Goal: Transaction & Acquisition: Purchase product/service

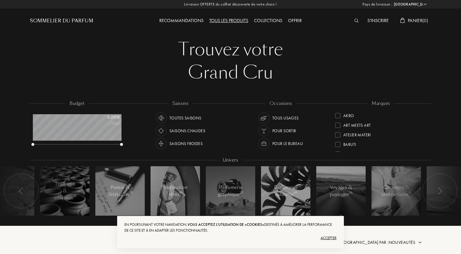
select select "FR"
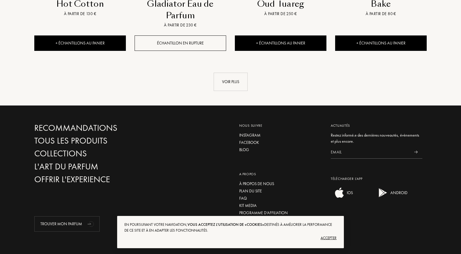
scroll to position [29, 89]
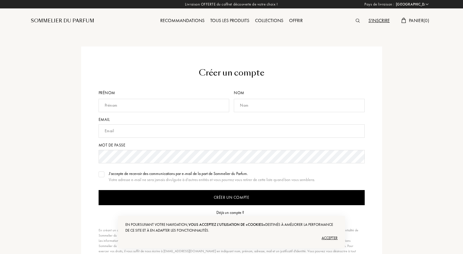
select select "FR"
click at [99, 173] on img at bounding box center [101, 174] width 4 height 3
click at [237, 200] on input "Créer un compte" at bounding box center [231, 197] width 266 height 15
click at [162, 106] on input "text" at bounding box center [163, 105] width 131 height 13
type input "[PERSON_NAME]"
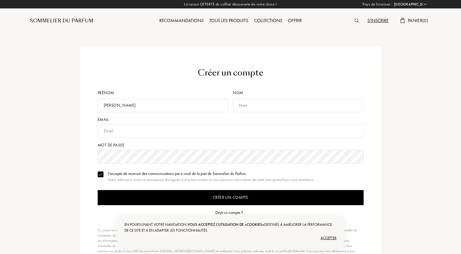
type input "Pegurri"
type input "artistif@hotmail.com"
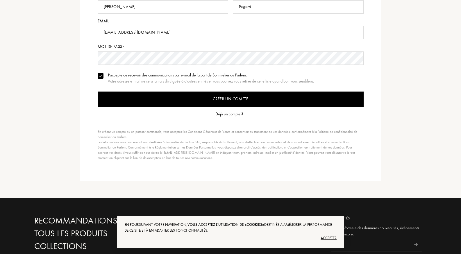
scroll to position [110, 0]
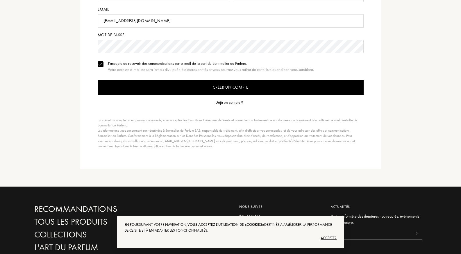
click at [331, 241] on div "Accepter" at bounding box center [230, 237] width 212 height 9
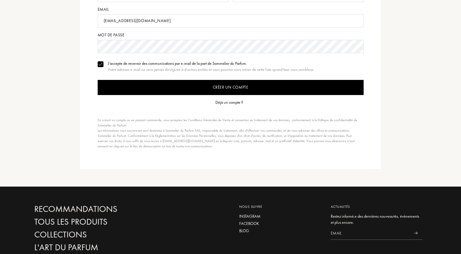
click at [239, 87] on input "Créer un compte" at bounding box center [231, 87] width 266 height 15
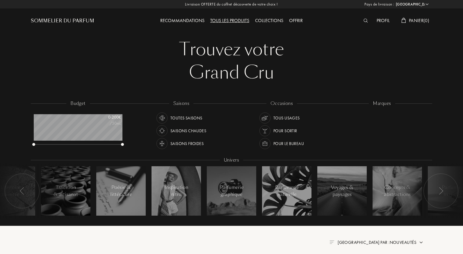
select select "FR"
click at [358, 74] on div "Grand Cru" at bounding box center [230, 72] width 392 height 23
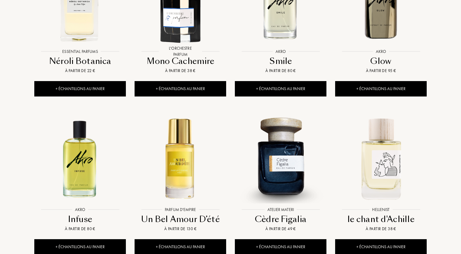
scroll to position [500, 0]
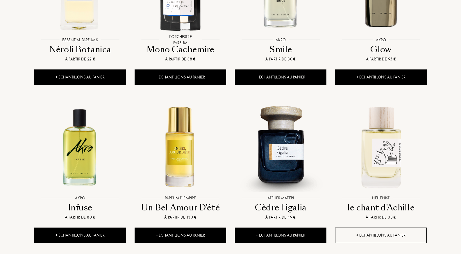
click at [402, 228] on div "+ Échantillons au panier" at bounding box center [381, 235] width 92 height 15
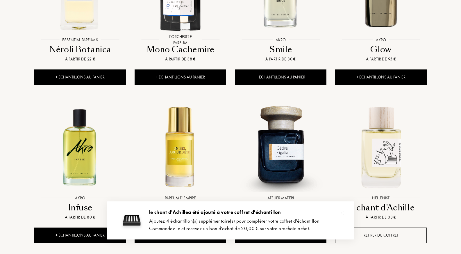
click at [402, 228] on div "Retirer du coffret" at bounding box center [381, 235] width 92 height 15
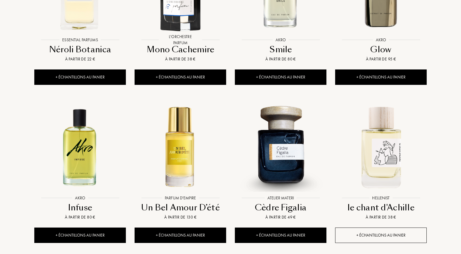
click at [402, 228] on div "+ Échantillons au panier" at bounding box center [381, 235] width 92 height 15
click at [402, 228] on div "Retirer du coffret" at bounding box center [381, 235] width 92 height 15
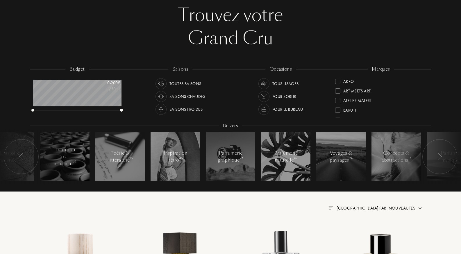
scroll to position [4, 0]
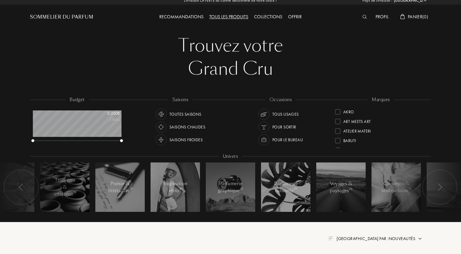
click at [179, 17] on div "Recommandations" at bounding box center [181, 17] width 50 height 8
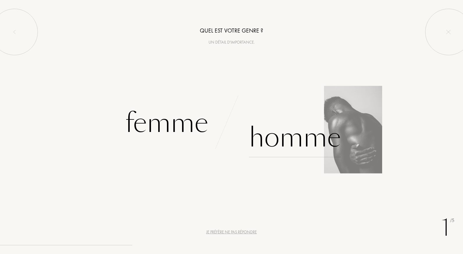
click at [296, 149] on div "Homme" at bounding box center [295, 137] width 92 height 39
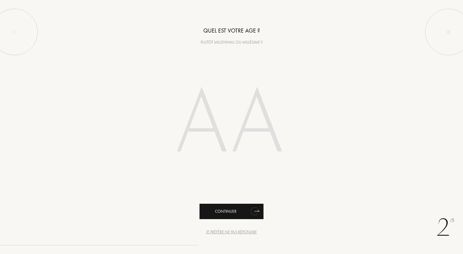
click at [256, 210] on icon "animation" at bounding box center [254, 211] width 7 height 8
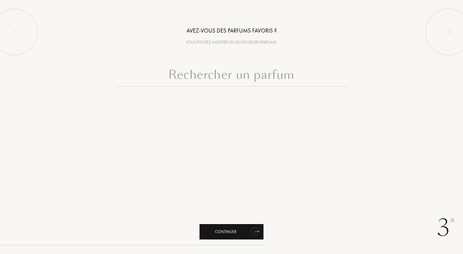
click at [256, 234] on icon "animation" at bounding box center [254, 232] width 7 height 8
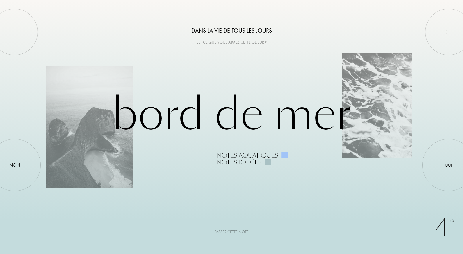
click at [236, 229] on div "Passer cette note" at bounding box center [231, 232] width 34 height 6
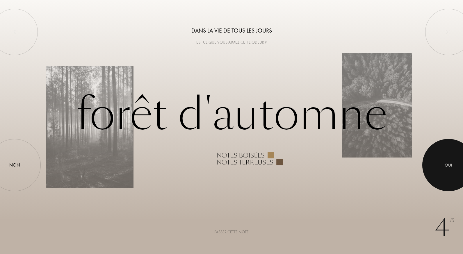
click at [461, 157] on div at bounding box center [448, 165] width 52 height 52
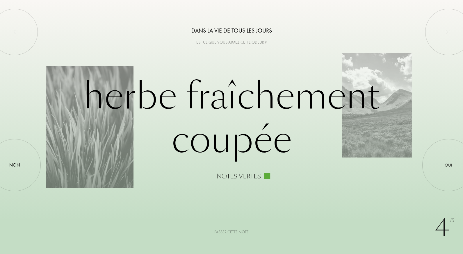
click at [237, 229] on div "Passer cette note" at bounding box center [231, 232] width 34 height 6
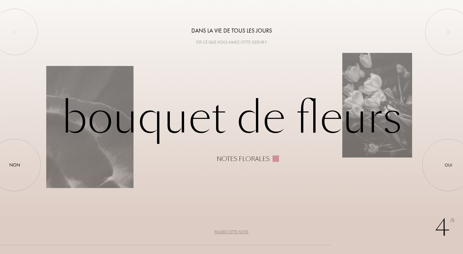
click at [237, 229] on div "Passer cette note" at bounding box center [231, 232] width 34 height 6
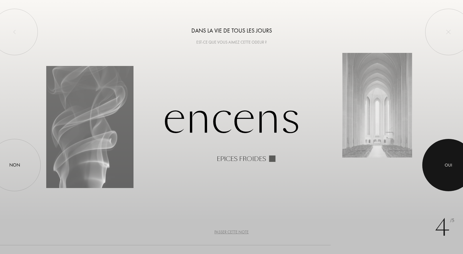
click at [462, 156] on div at bounding box center [448, 165] width 52 height 52
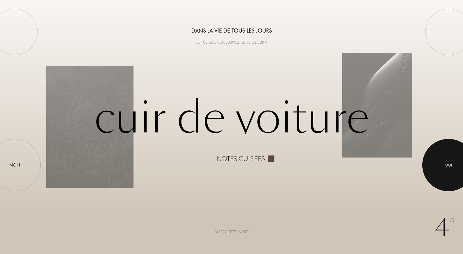
click at [452, 167] on div at bounding box center [448, 165] width 52 height 52
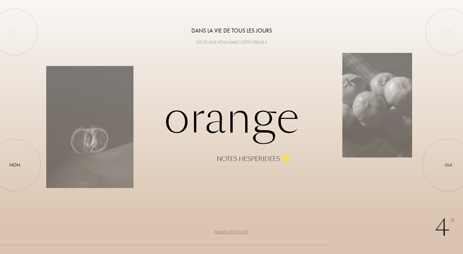
click at [231, 235] on div "4 /5 Dans la vie de tous les jours Est-ce que vous aimez cette odeur ? Orange N…" at bounding box center [231, 127] width 463 height 254
click at [231, 232] on div "Passer cette note" at bounding box center [231, 232] width 34 height 6
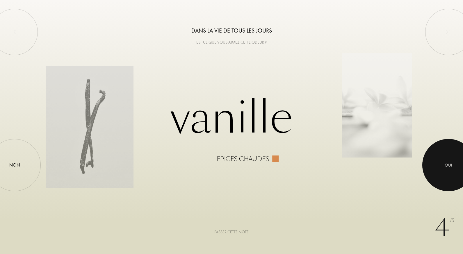
click at [439, 169] on div at bounding box center [448, 165] width 52 height 52
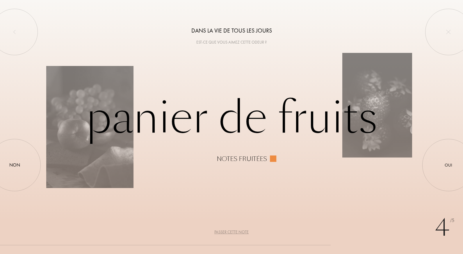
click at [226, 232] on div "Passer cette note" at bounding box center [231, 232] width 34 height 6
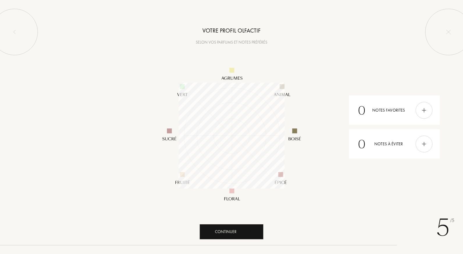
scroll to position [106, 106]
click at [230, 232] on div "Continuer" at bounding box center [231, 231] width 64 height 15
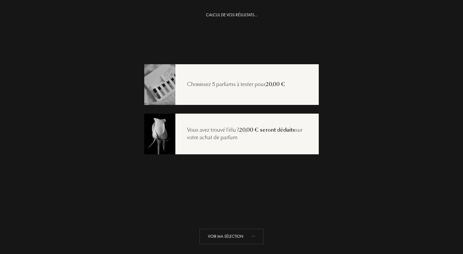
click at [230, 239] on div "Voir ma sélection" at bounding box center [231, 236] width 64 height 15
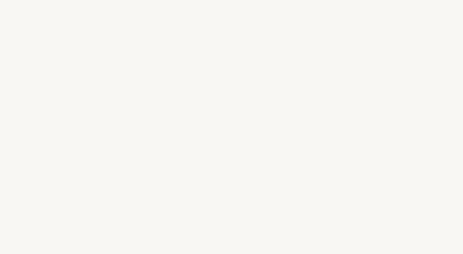
select select "FR"
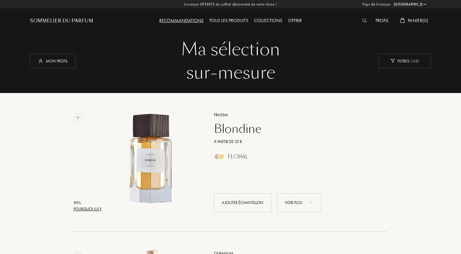
click at [316, 202] on icon "animation" at bounding box center [313, 203] width 12 height 12
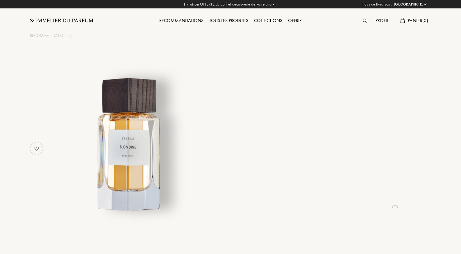
select select "FR"
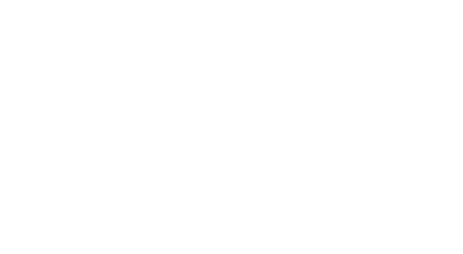
select select "FR"
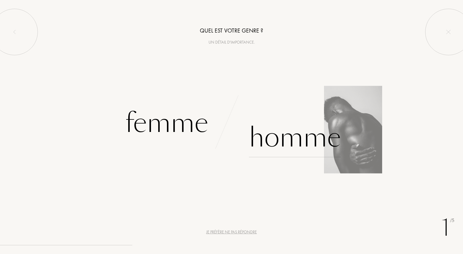
click at [317, 141] on div "Homme" at bounding box center [295, 137] width 92 height 39
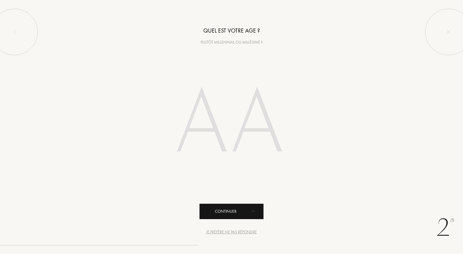
click at [234, 210] on div "Continuer" at bounding box center [231, 211] width 64 height 15
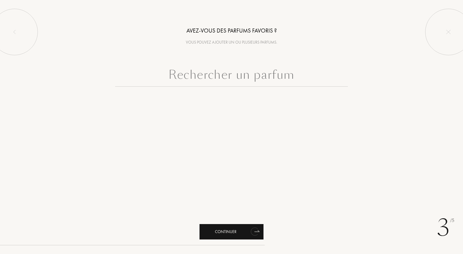
click at [250, 234] on icon "animation" at bounding box center [255, 232] width 12 height 12
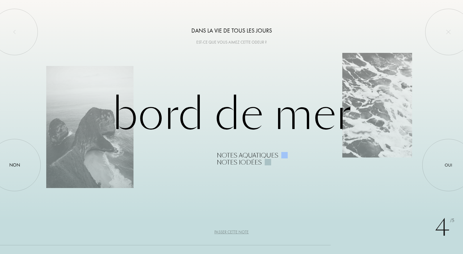
click at [244, 231] on div "Passer cette note" at bounding box center [231, 232] width 34 height 6
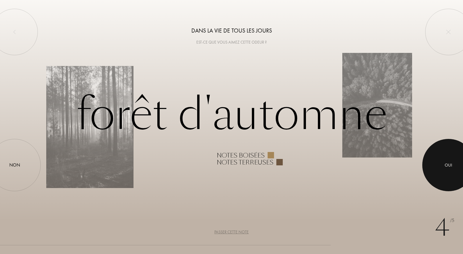
click at [440, 158] on div at bounding box center [448, 165] width 52 height 52
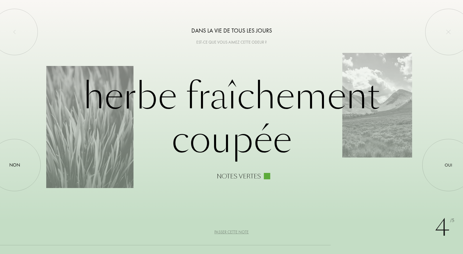
click at [231, 231] on div "Passer cette note" at bounding box center [231, 232] width 34 height 6
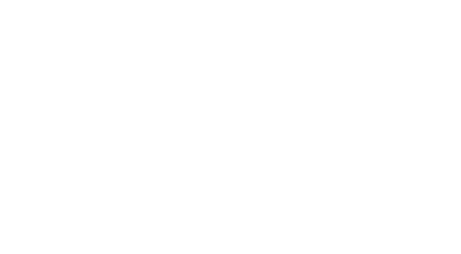
select select "FR"
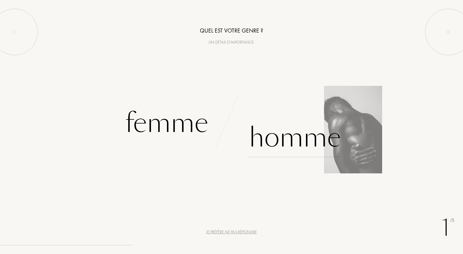
click at [274, 137] on div "Homme" at bounding box center [295, 137] width 92 height 39
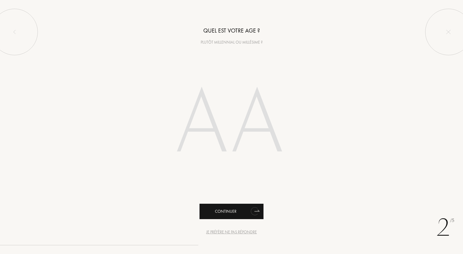
click at [257, 211] on icon "animation" at bounding box center [256, 210] width 5 height 1
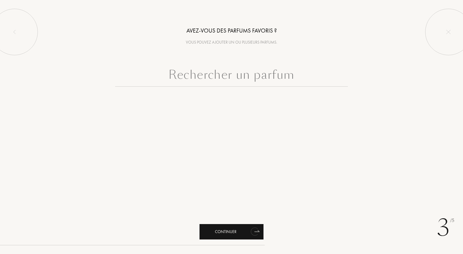
click at [256, 232] on icon "animation" at bounding box center [256, 230] width 5 height 1
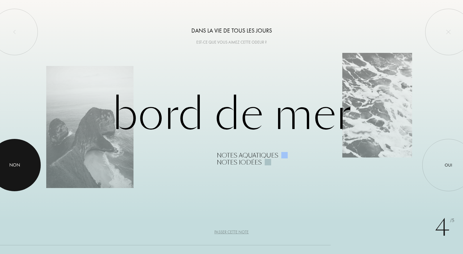
click at [17, 167] on div "Non" at bounding box center [14, 165] width 11 height 7
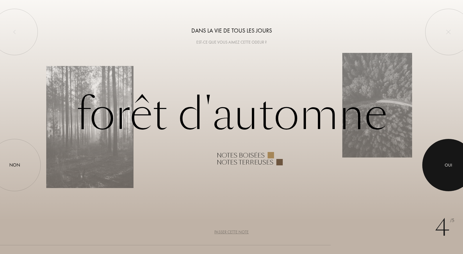
click at [453, 169] on div at bounding box center [448, 165] width 52 height 52
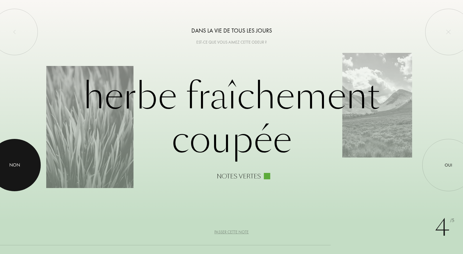
click at [12, 170] on div at bounding box center [14, 165] width 52 height 52
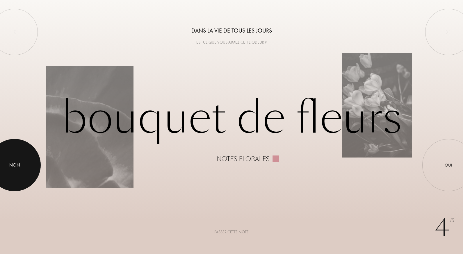
click at [12, 170] on div at bounding box center [14, 165] width 52 height 52
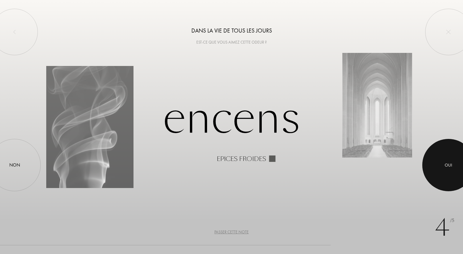
click at [453, 159] on div at bounding box center [448, 165] width 52 height 52
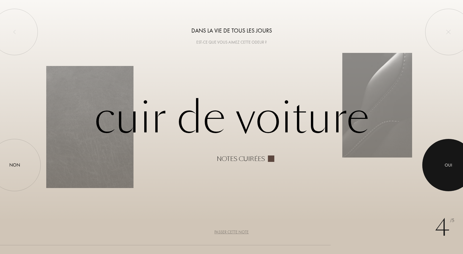
click at [449, 169] on div at bounding box center [448, 165] width 52 height 52
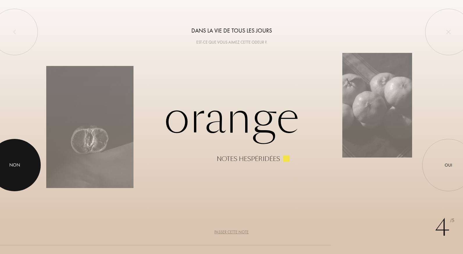
click at [23, 161] on div at bounding box center [14, 165] width 52 height 52
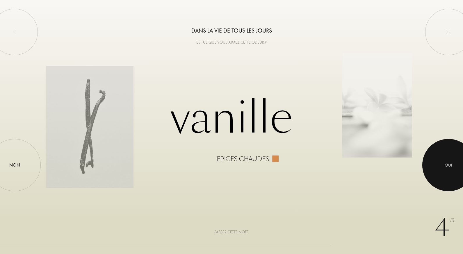
click at [444, 160] on div at bounding box center [448, 165] width 52 height 52
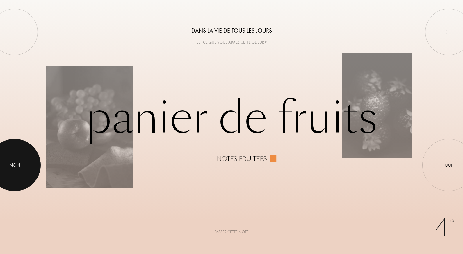
click at [14, 164] on div "Non" at bounding box center [14, 165] width 11 height 7
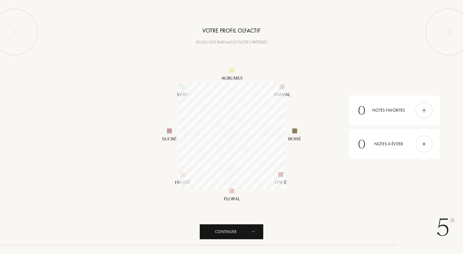
scroll to position [106, 106]
click at [421, 108] on img at bounding box center [424, 110] width 6 height 6
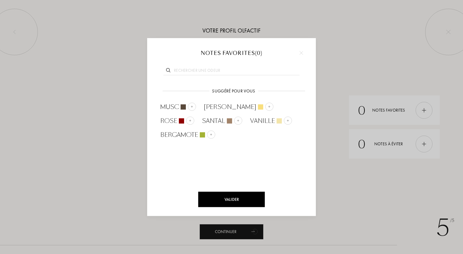
click at [244, 198] on div "Valider" at bounding box center [231, 199] width 67 height 15
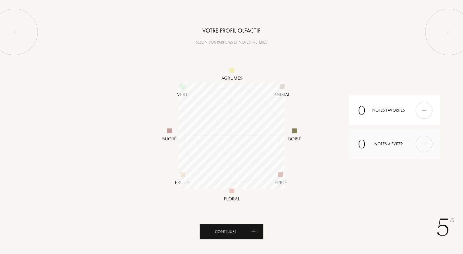
click at [428, 143] on div at bounding box center [423, 143] width 17 height 17
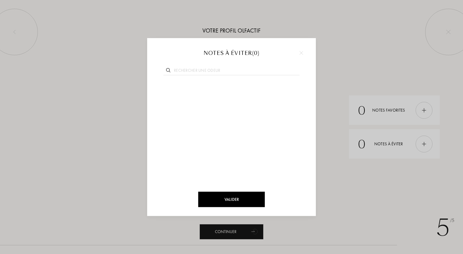
click at [367, 189] on div at bounding box center [231, 127] width 463 height 254
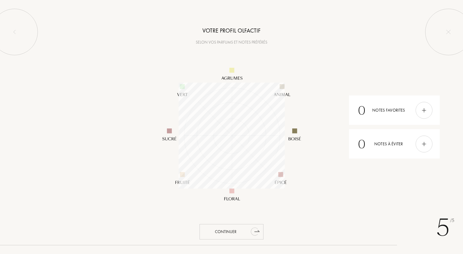
click at [231, 231] on div "Continuer" at bounding box center [231, 231] width 64 height 15
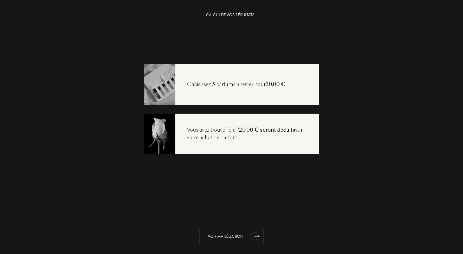
click at [231, 238] on div "Voir ma sélection" at bounding box center [231, 236] width 64 height 15
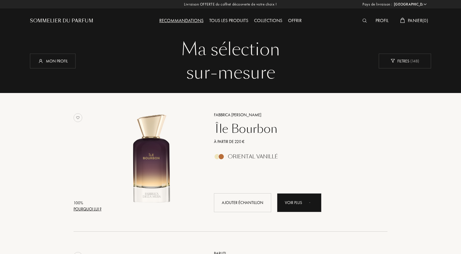
select select "FR"
click at [89, 207] on div "Pourquoi lui ?" at bounding box center [88, 209] width 28 height 6
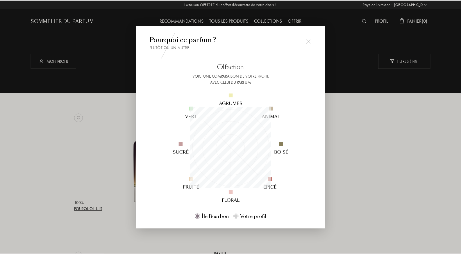
scroll to position [81, 81]
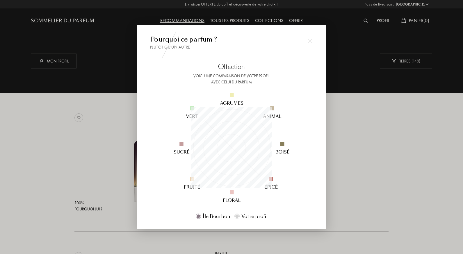
click at [324, 174] on div "Pourquoi ce parfum ? Plutôt qu'un autre Olfaction Voici une comparaison de votr…" at bounding box center [231, 126] width 189 height 203
click at [325, 185] on div "Pourquoi ce parfum ? Plutôt qu'un autre Olfaction Voici une comparaison de votr…" at bounding box center [231, 126] width 189 height 203
click at [325, 195] on div "Pourquoi ce parfum ? Plutôt qu'un autre Olfaction Voici une comparaison de votr…" at bounding box center [231, 126] width 189 height 203
click at [310, 39] on img at bounding box center [310, 41] width 4 height 4
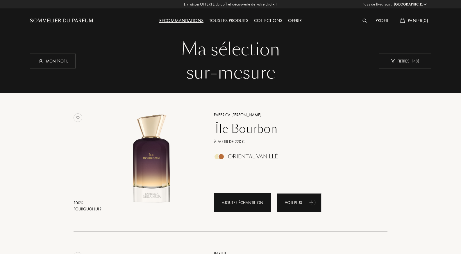
click at [244, 206] on div "Ajouter échantillon" at bounding box center [242, 202] width 57 height 19
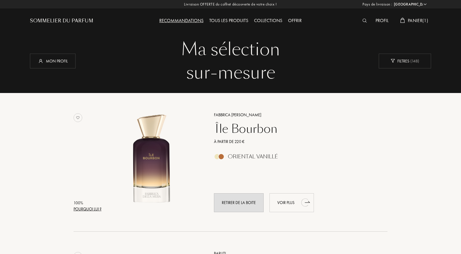
click at [280, 200] on div "Voir plus" at bounding box center [291, 202] width 44 height 19
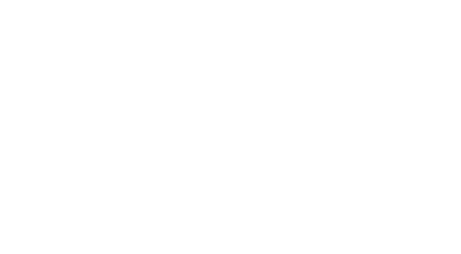
select select "FR"
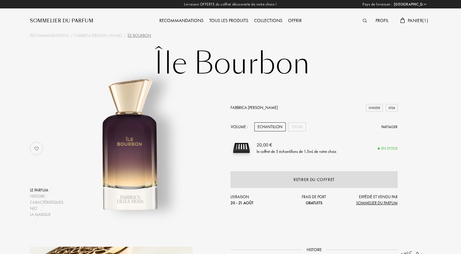
click at [228, 19] on div "Tous les produits" at bounding box center [228, 21] width 45 height 8
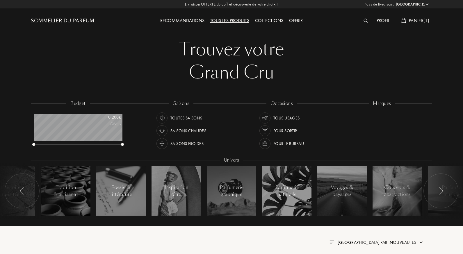
select select "FR"
click at [219, 20] on div "Tous les produits" at bounding box center [228, 21] width 45 height 8
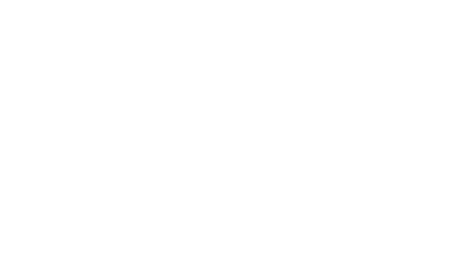
select select "FR"
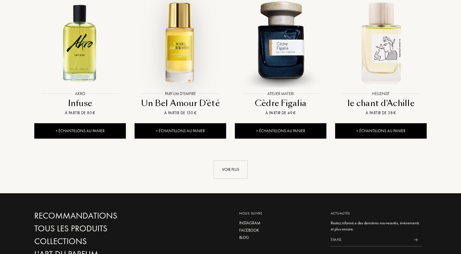
scroll to position [605, 0]
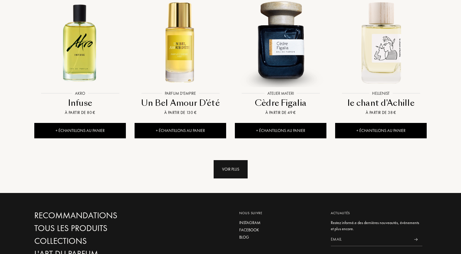
click at [229, 160] on div "Voir plus" at bounding box center [231, 169] width 34 height 18
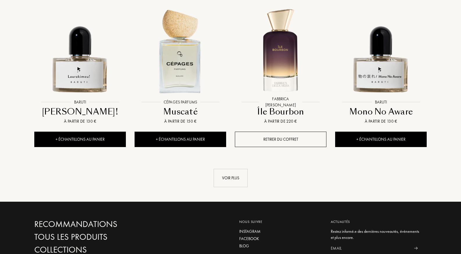
scroll to position [1093, 0]
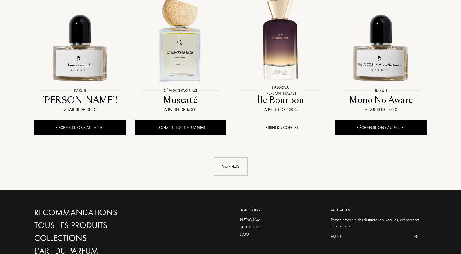
click at [229, 157] on div "Voir plus" at bounding box center [231, 166] width 34 height 18
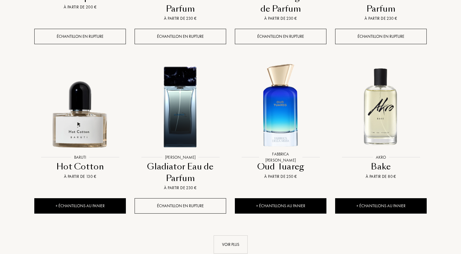
scroll to position [1535, 0]
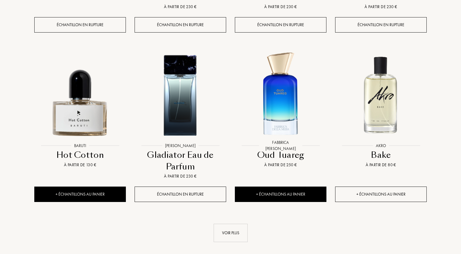
click at [363, 187] on div "+ Échantillons au panier" at bounding box center [381, 194] width 92 height 15
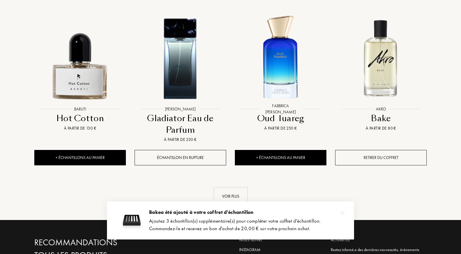
scroll to position [1581, 0]
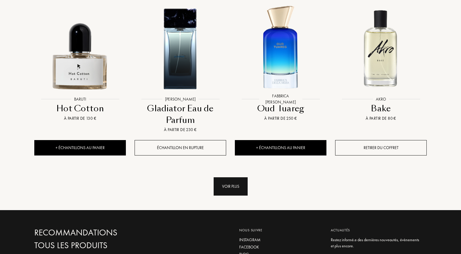
click at [231, 177] on div "Voir plus" at bounding box center [231, 186] width 34 height 18
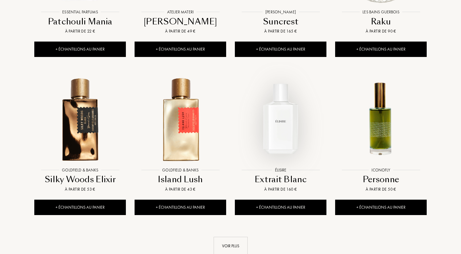
scroll to position [2000, 0]
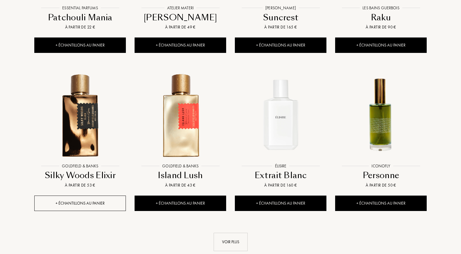
click at [90, 196] on div "+ Échantillons au panier" at bounding box center [80, 203] width 92 height 15
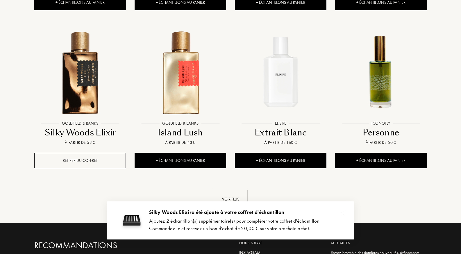
scroll to position [2046, 0]
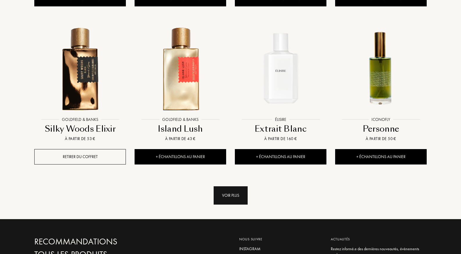
click at [218, 186] on div "Voir plus" at bounding box center [231, 195] width 34 height 18
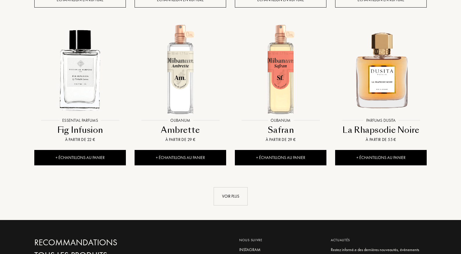
scroll to position [2535, 0]
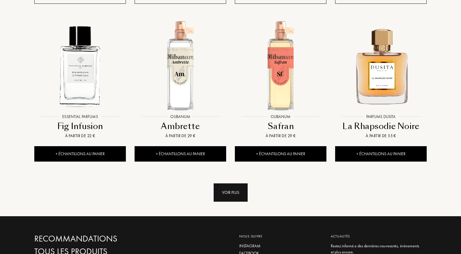
click at [231, 183] on div "Voir plus" at bounding box center [231, 192] width 34 height 18
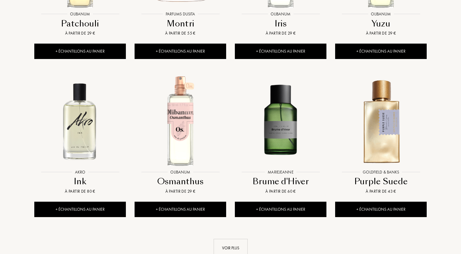
scroll to position [2965, 0]
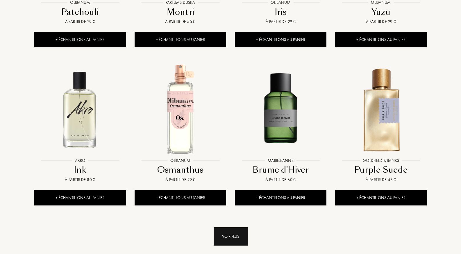
click at [242, 227] on div "Voir plus" at bounding box center [231, 236] width 34 height 18
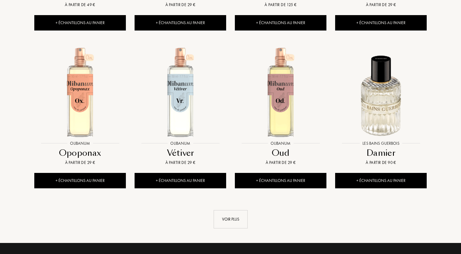
scroll to position [3465, 0]
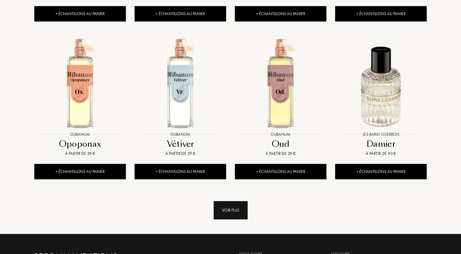
click at [230, 201] on div "Voir plus" at bounding box center [231, 210] width 34 height 18
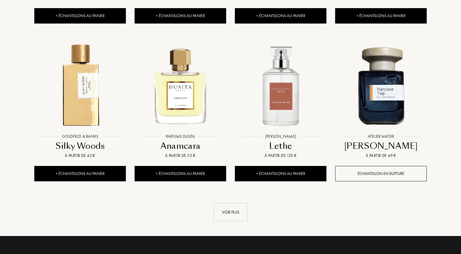
scroll to position [3942, 0]
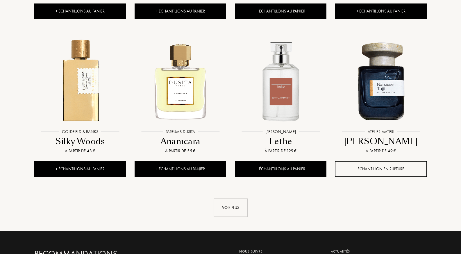
click at [230, 199] on div "Voir plus" at bounding box center [231, 208] width 34 height 18
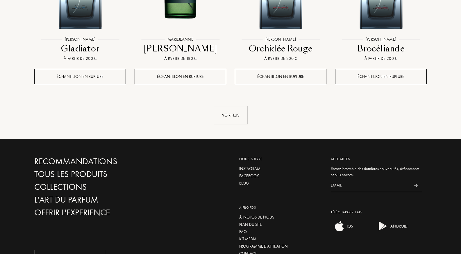
scroll to position [4511, 0]
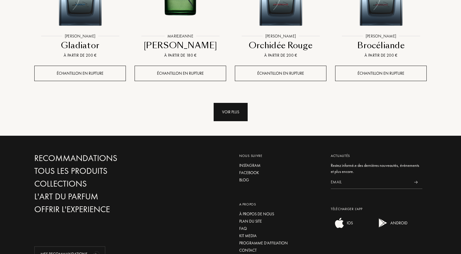
click at [233, 103] on div "Voir plus" at bounding box center [231, 112] width 34 height 18
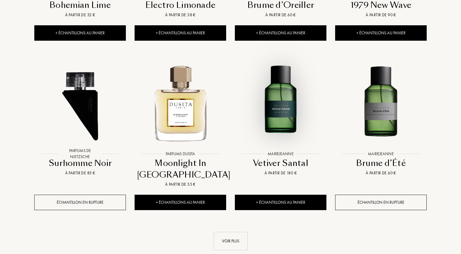
scroll to position [4872, 0]
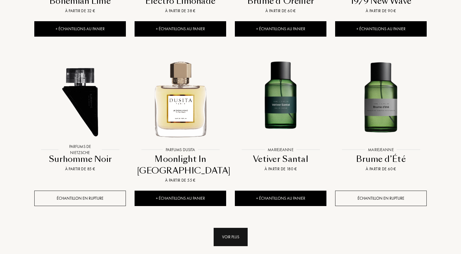
click at [226, 228] on div "Voir plus" at bounding box center [231, 237] width 34 height 18
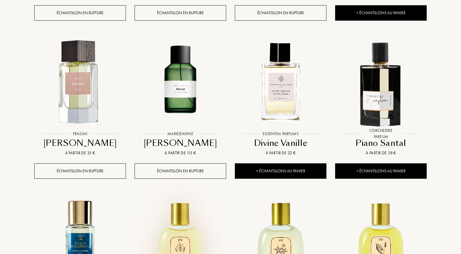
scroll to position [5232, 0]
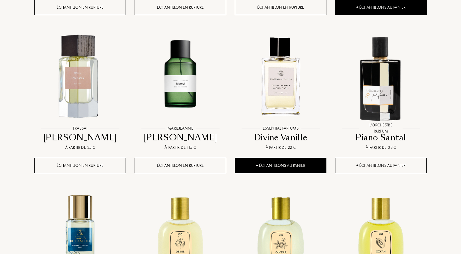
click at [366, 158] on div "+ Échantillons au panier" at bounding box center [381, 165] width 92 height 15
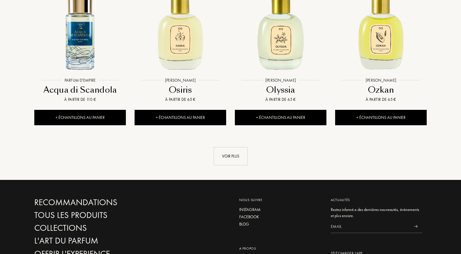
scroll to position [5453, 0]
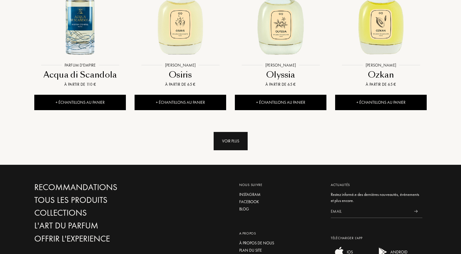
click at [233, 132] on div "Voir plus" at bounding box center [231, 141] width 34 height 18
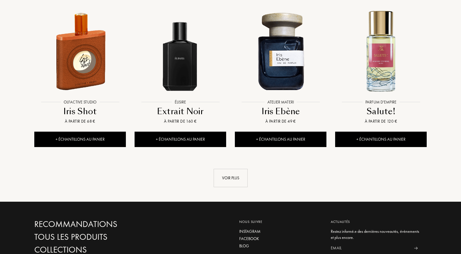
scroll to position [5895, 0]
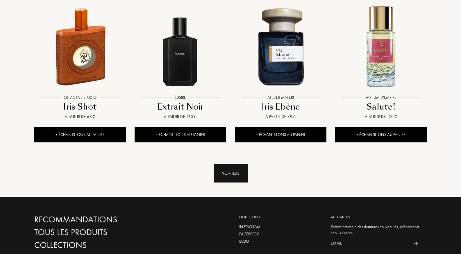
click at [228, 164] on div "Voir plus" at bounding box center [231, 173] width 34 height 18
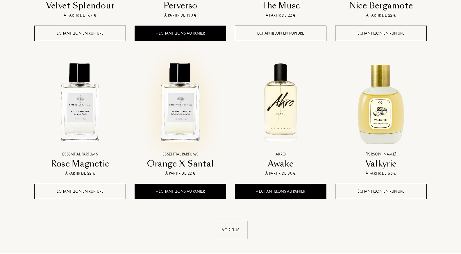
scroll to position [6325, 0]
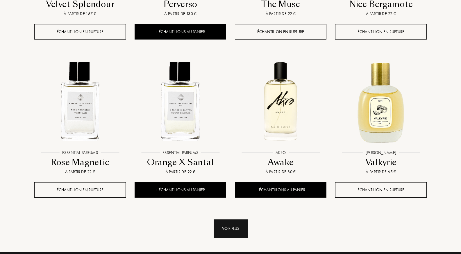
click at [236, 219] on div "Voir plus" at bounding box center [231, 228] width 34 height 18
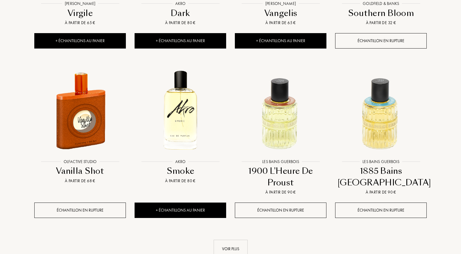
scroll to position [6802, 0]
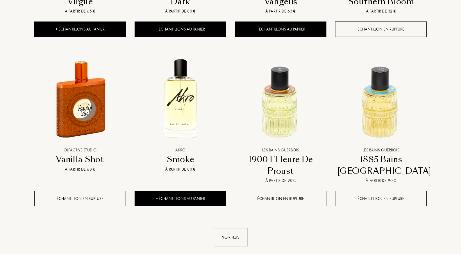
click at [236, 228] on div "Voir plus" at bounding box center [231, 237] width 34 height 18
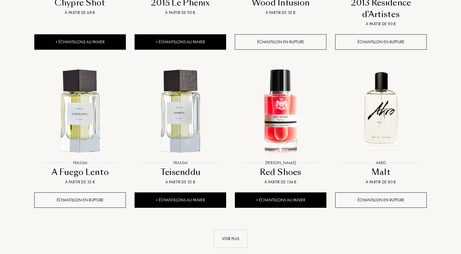
scroll to position [7302, 0]
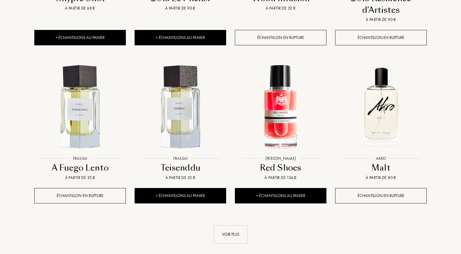
click at [236, 225] on div "Voir plus" at bounding box center [231, 234] width 34 height 18
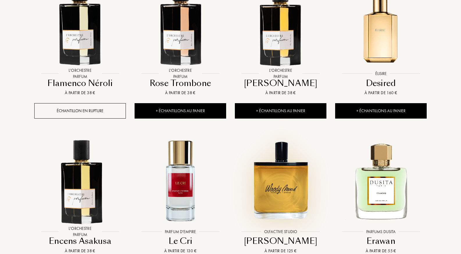
scroll to position [7546, 0]
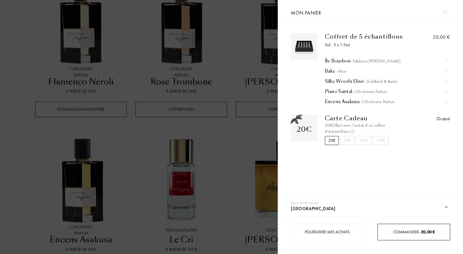
click at [398, 229] on div "Commander – 20,00 €" at bounding box center [413, 232] width 72 height 6
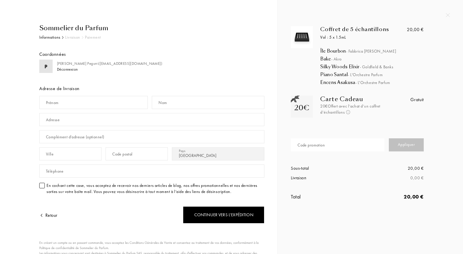
select select "FR"
click at [340, 143] on input "text" at bounding box center [338, 144] width 94 height 13
type input "[PERSON_NAME]"
click at [405, 144] on div "Appliquer" at bounding box center [406, 144] width 35 height 13
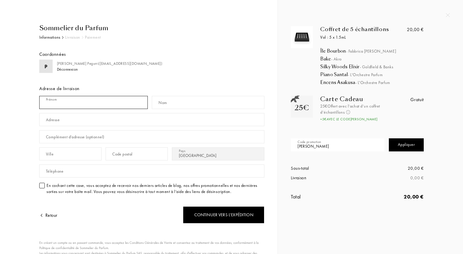
click at [103, 107] on input "text" at bounding box center [93, 102] width 108 height 13
type input "[PERSON_NAME]"
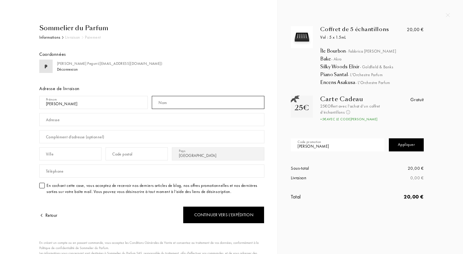
type input "Pegurri"
type input "[STREET_ADDRESS]"
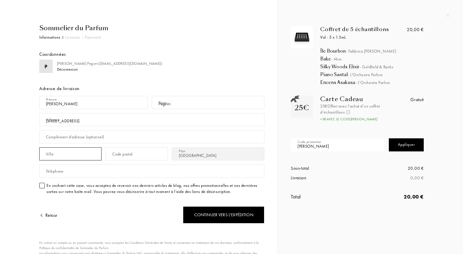
type input "St Maur Des Fossés"
type input "94210"
click at [42, 186] on div at bounding box center [42, 186] width 6 height 6
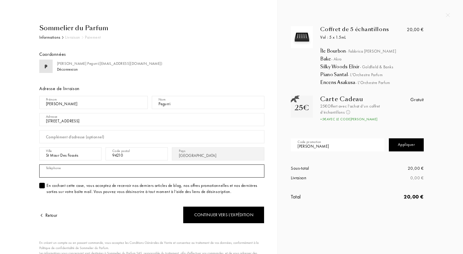
click at [90, 171] on input "text" at bounding box center [151, 171] width 225 height 13
type input "0662699927"
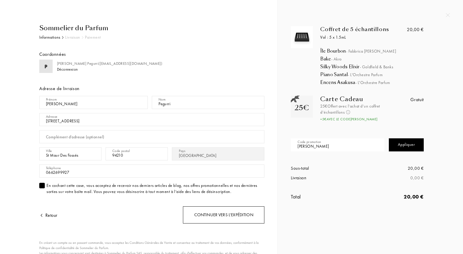
click at [204, 217] on div "Continuer vers l’expédition" at bounding box center [223, 214] width 81 height 17
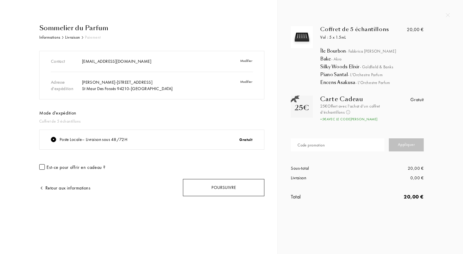
click at [222, 189] on div "Poursuivre" at bounding box center [223, 187] width 81 height 17
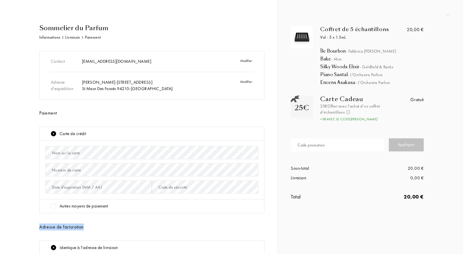
drag, startPoint x: 269, startPoint y: 204, endPoint x: 268, endPoint y: 217, distance: 12.6
click at [268, 217] on div "Sommelier du Parfum Informations Livraison Paiement Contact [EMAIL_ADDRESS][DOM…" at bounding box center [138, 175] width 269 height 305
drag, startPoint x: 268, startPoint y: 217, endPoint x: 261, endPoint y: 232, distance: 16.5
click at [261, 232] on div "Contact [EMAIL_ADDRESS][DOMAIN_NAME] Modifier Adresse d'expédition [PERSON_NAME…" at bounding box center [151, 160] width 225 height 218
click at [53, 134] on div at bounding box center [53, 133] width 1 height 1
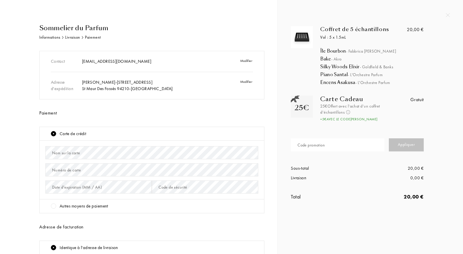
click at [76, 152] on div "Nom sur la carte" at bounding box center [66, 153] width 28 height 6
click at [55, 206] on div at bounding box center [53, 205] width 5 height 5
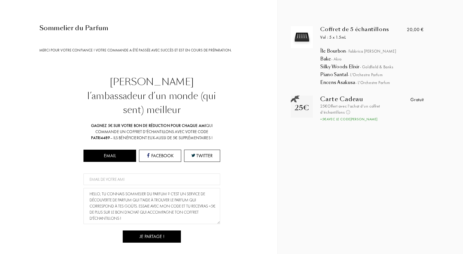
scroll to position [12, 0]
click at [247, 125] on div "[PERSON_NAME] l’ambassadeur d’un monde (qui sent) meilleur Gagnez 5€ sur votre …" at bounding box center [151, 180] width 225 height 211
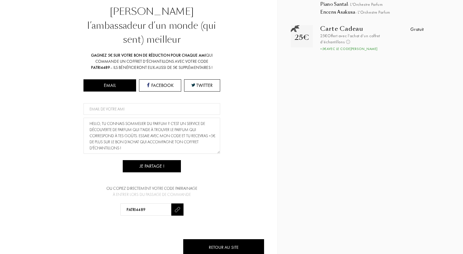
scroll to position [73, 0]
